Goal: Entertainment & Leisure: Consume media (video, audio)

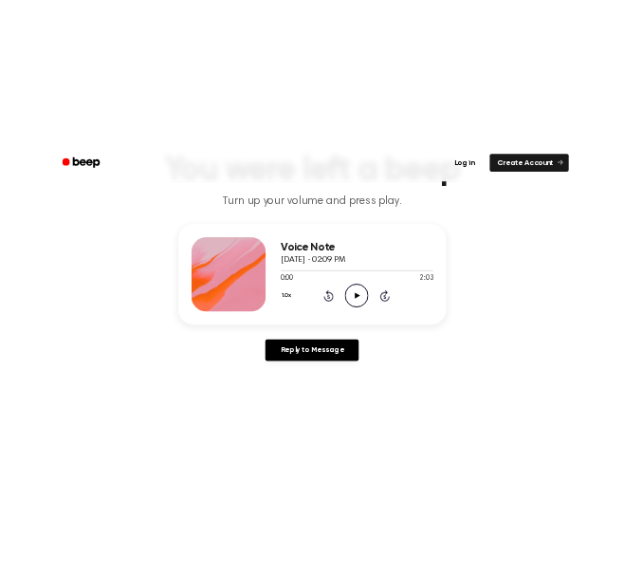
scroll to position [136, 0]
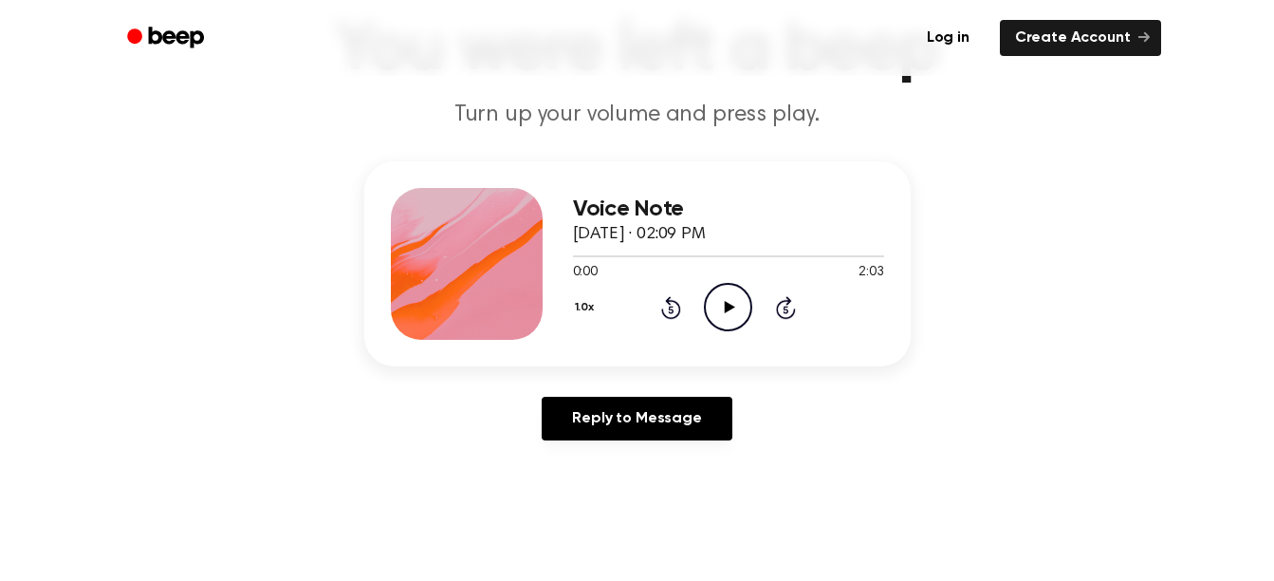
click at [731, 307] on icon at bounding box center [730, 307] width 10 height 12
click at [731, 307] on icon at bounding box center [728, 307] width 9 height 12
drag, startPoint x: 574, startPoint y: 259, endPoint x: 494, endPoint y: 249, distance: 80.2
click at [494, 249] on div "Voice Note [DATE] · 02:09 PM 0:00 2:03 Your browser does not support the [objec…" at bounding box center [637, 263] width 546 height 205
click at [938, 422] on div "Voice Note [DATE] · 02:09 PM 0:00 2:03 Your browser does not support the [objec…" at bounding box center [637, 308] width 1228 height 294
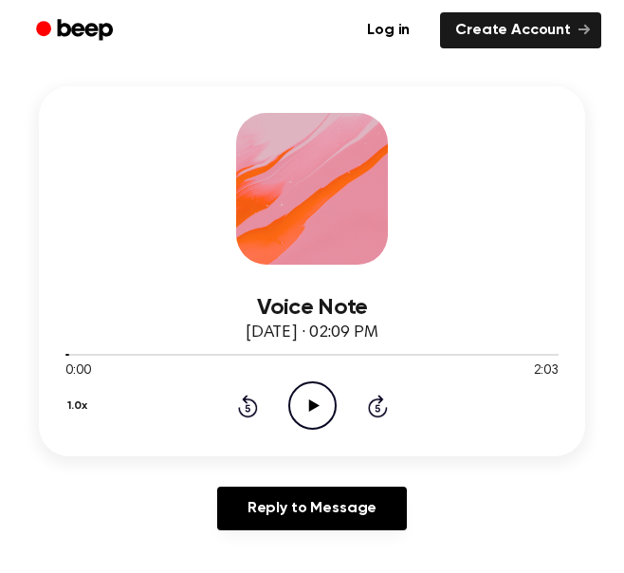
scroll to position [278, 0]
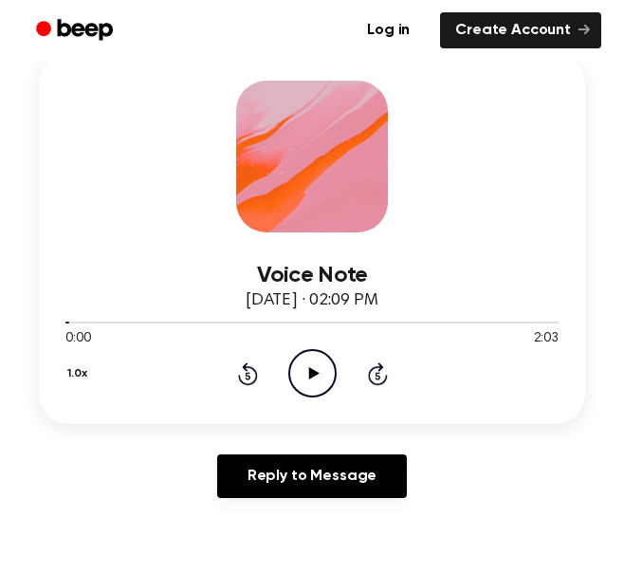
click at [318, 360] on icon "Play Audio" at bounding box center [312, 373] width 48 height 48
click at [314, 371] on icon at bounding box center [312, 373] width 9 height 12
click at [272, 322] on div at bounding box center [197, 323] width 264 height 2
click at [306, 363] on icon "Play Audio" at bounding box center [312, 373] width 48 height 48
click at [318, 398] on div "Voice Note [DATE] · 02:09 PM 1:36 2:03 Your browser does not support the [objec…" at bounding box center [312, 239] width 546 height 370
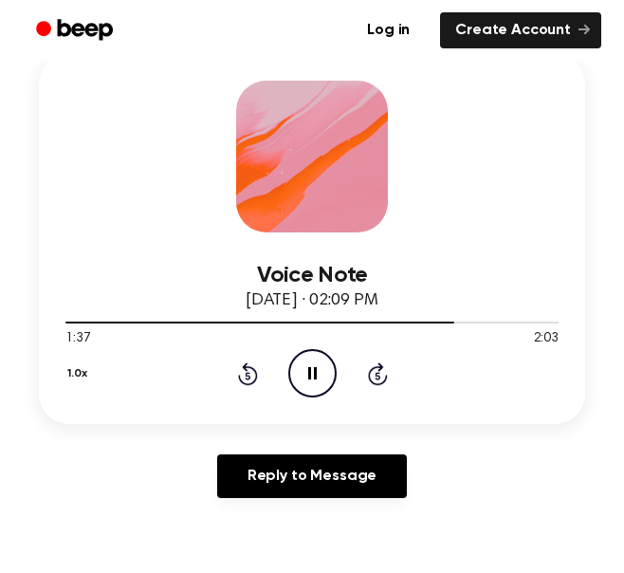
click at [315, 378] on icon at bounding box center [312, 373] width 9 height 12
click at [250, 377] on icon "Rewind 5 seconds" at bounding box center [247, 373] width 21 height 25
click at [312, 378] on icon "Play Audio" at bounding box center [312, 373] width 48 height 48
click at [248, 374] on icon "Rewind 5 seconds" at bounding box center [247, 373] width 21 height 25
click at [244, 380] on icon "Rewind 5 seconds" at bounding box center [247, 373] width 21 height 25
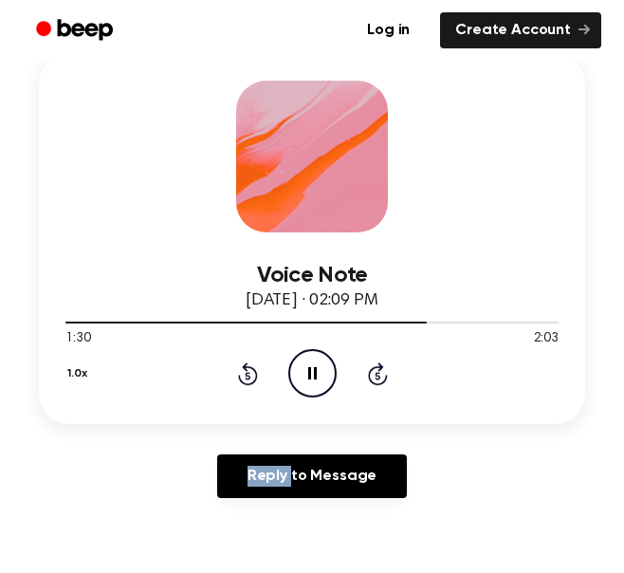
click at [244, 380] on icon "Rewind 5 seconds" at bounding box center [247, 373] width 21 height 25
click at [521, 408] on div "Voice Note [DATE] · 02:09 PM 1:26 2:03 Your browser does not support the [objec…" at bounding box center [312, 239] width 546 height 370
click at [315, 379] on icon at bounding box center [312, 373] width 9 height 12
click at [315, 379] on icon "Play Audio" at bounding box center [312, 373] width 48 height 48
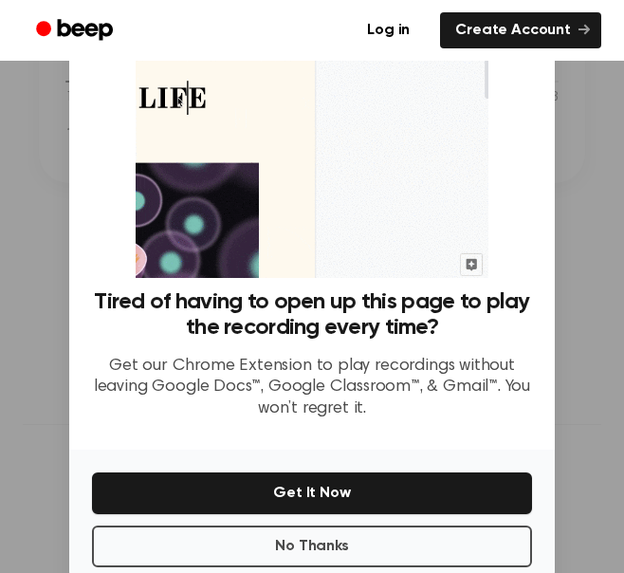
scroll to position [87, 0]
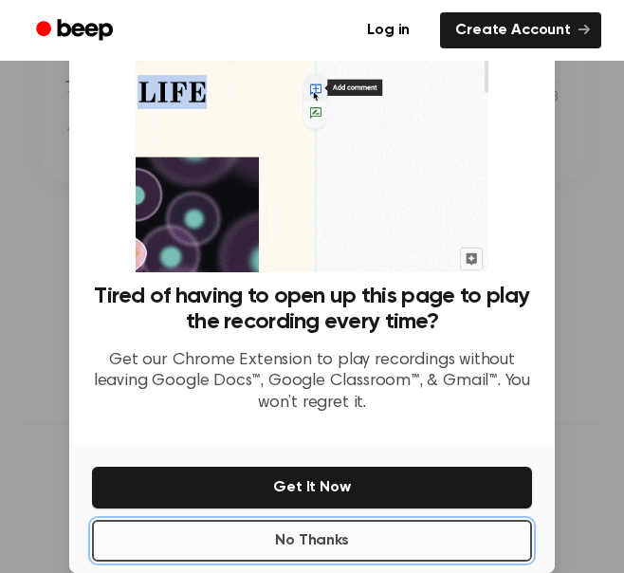
click at [382, 533] on button "No Thanks" at bounding box center [312, 541] width 440 height 42
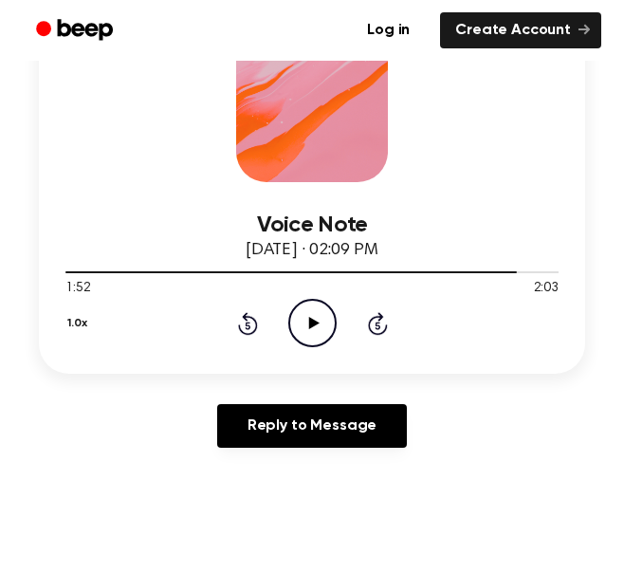
scroll to position [332, 0]
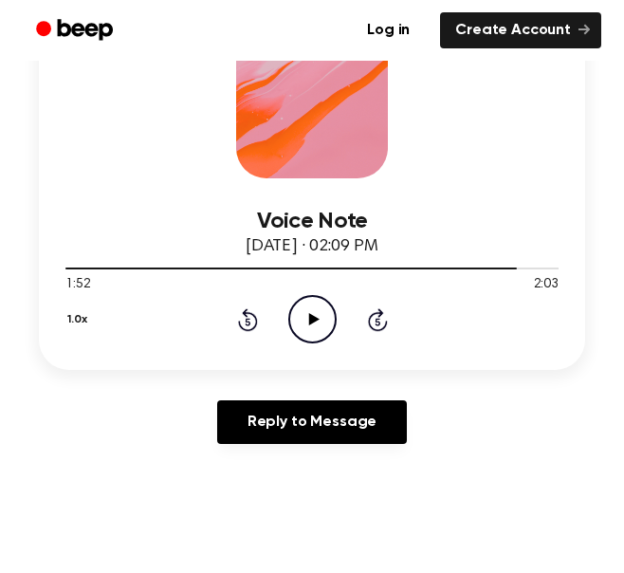
click at [306, 329] on icon "Play Audio" at bounding box center [312, 319] width 48 height 48
